Goal: Communication & Community: Answer question/provide support

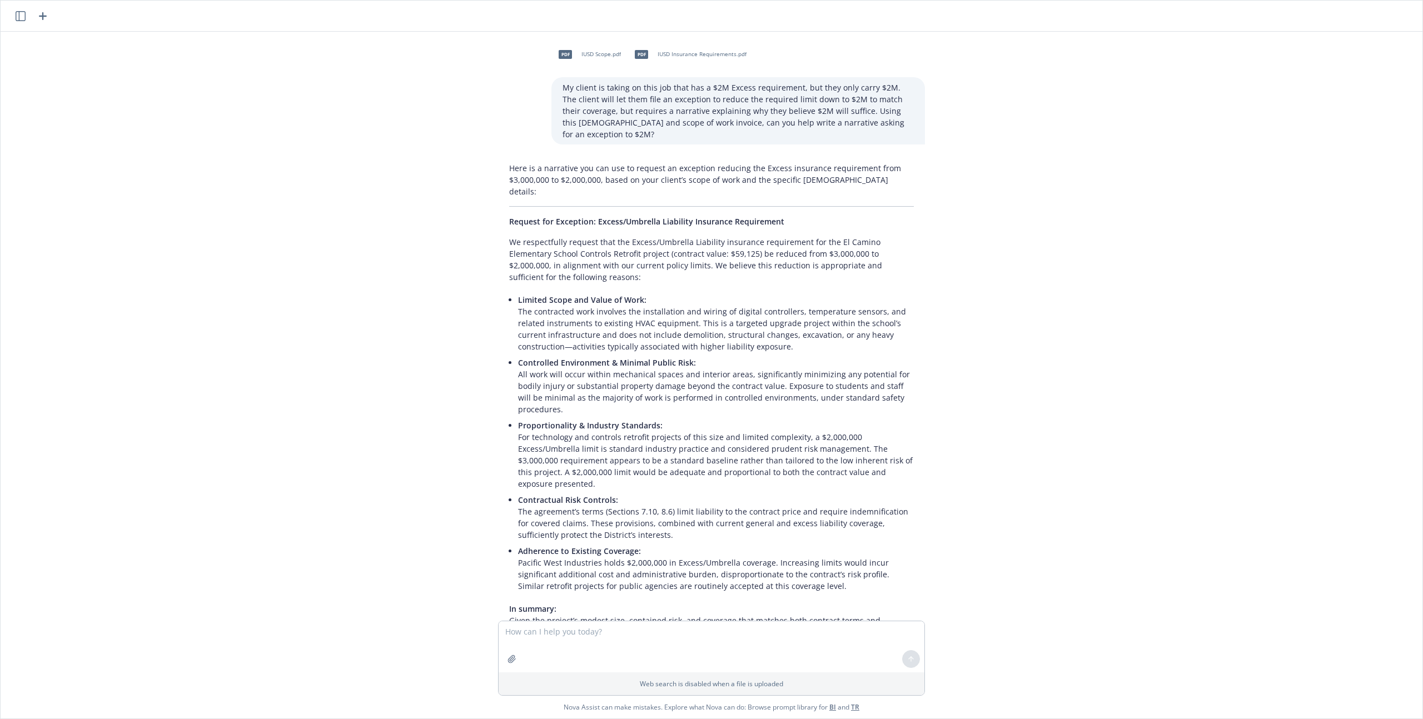
scroll to position [309, 0]
